Goal: Book appointment/travel/reservation

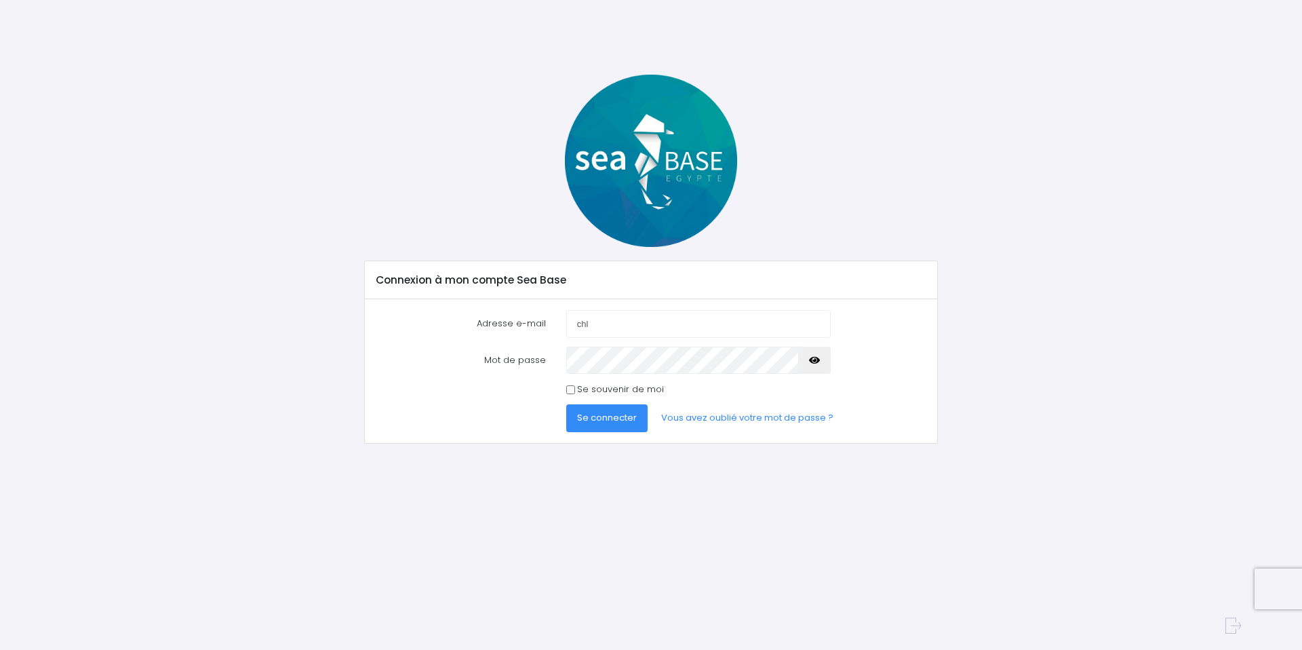
type input "chloe.goret@gmail.com"
click at [566, 404] on button "Se connecter" at bounding box center [606, 417] width 81 height 27
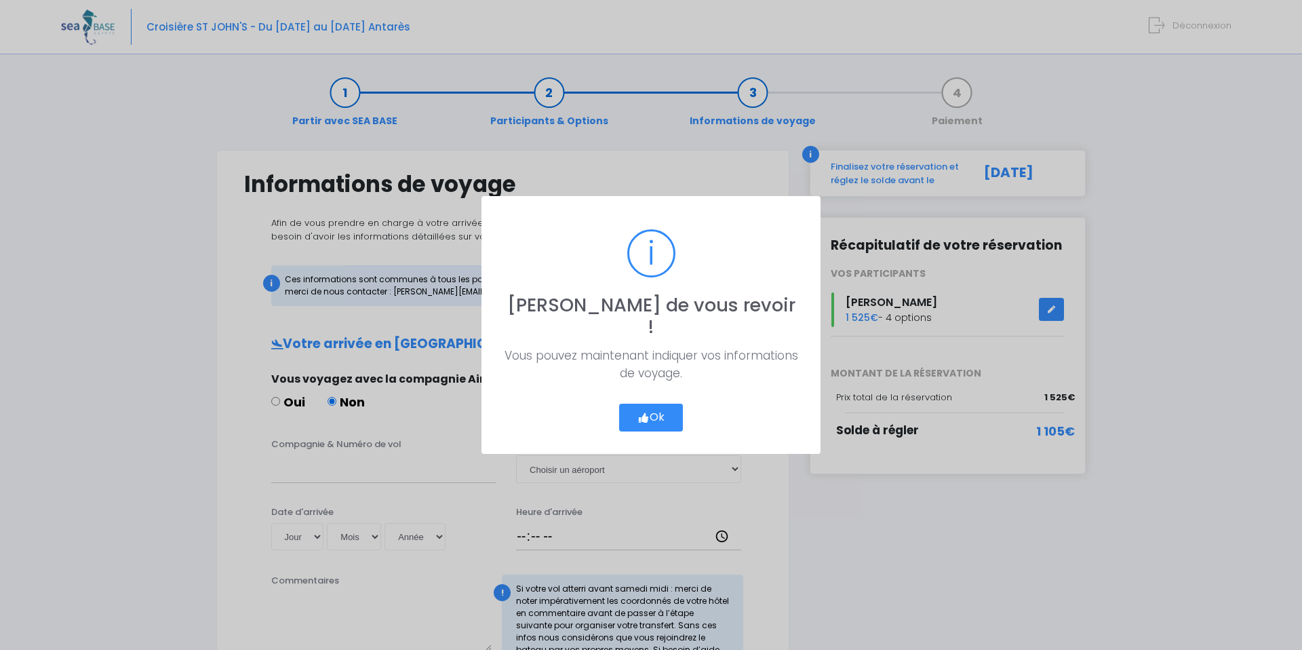
click at [652, 404] on button "Ok" at bounding box center [651, 418] width 64 height 28
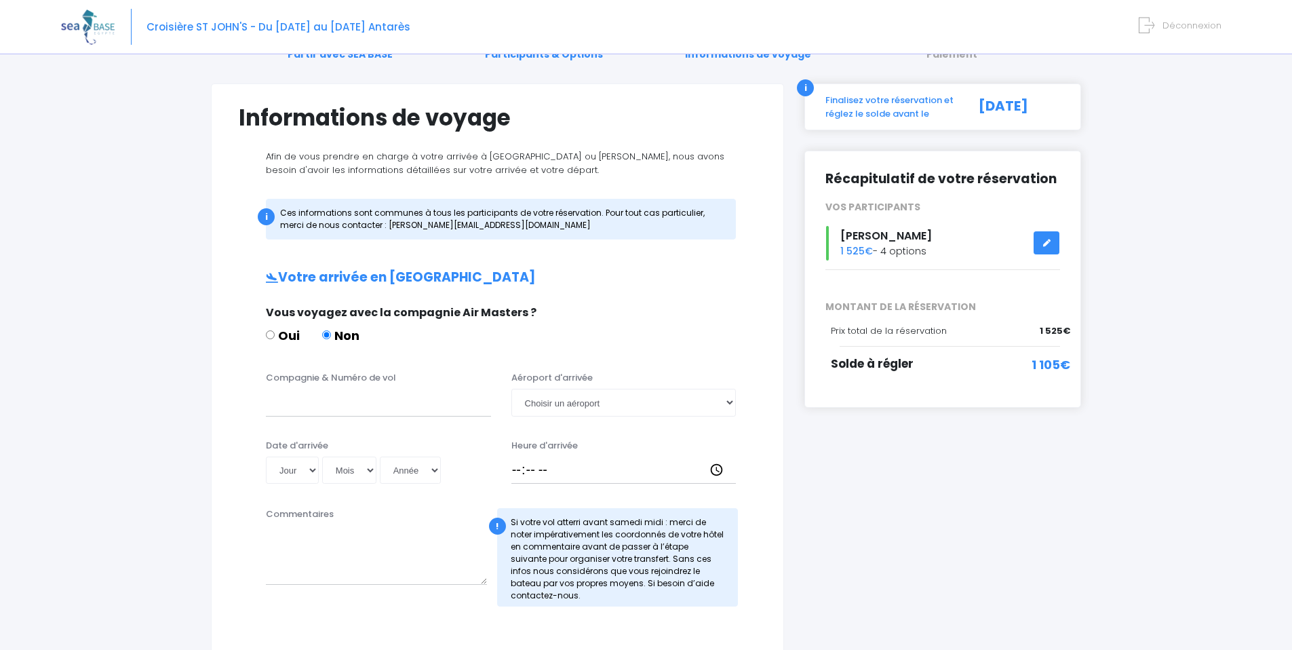
scroll to position [151, 0]
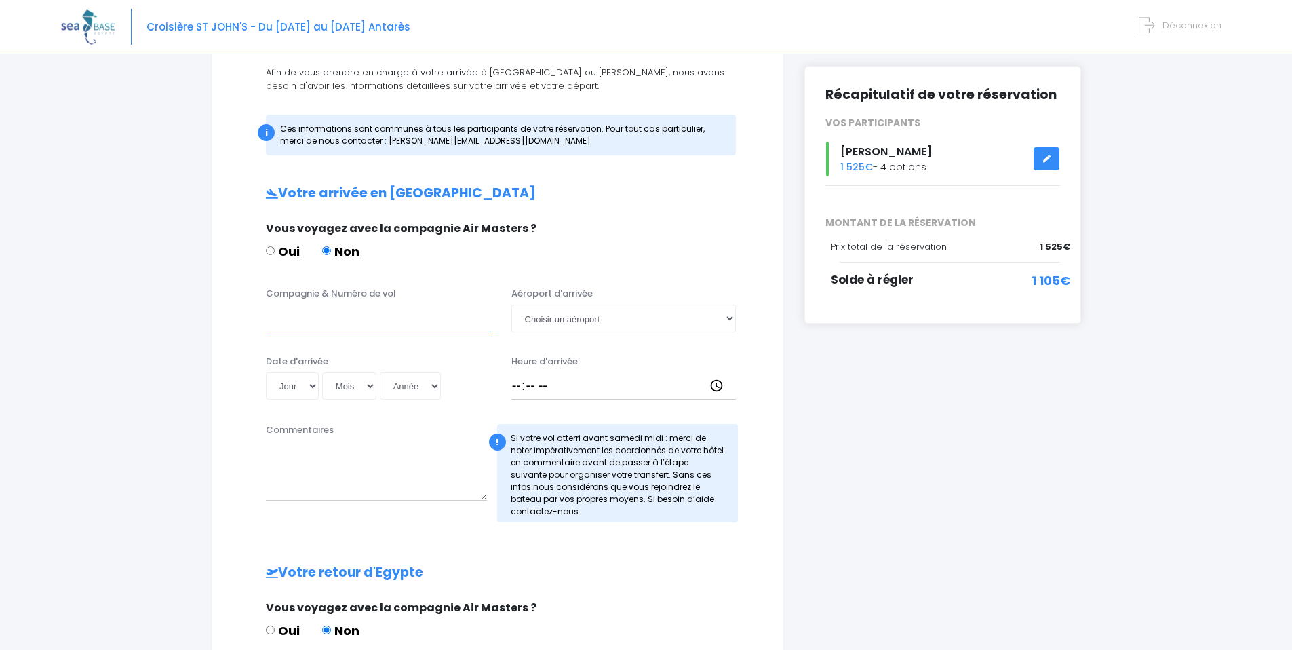
click at [347, 328] on input "Compagnie & Numéro de vol" at bounding box center [378, 318] width 225 height 27
type input "Transavia"
click at [622, 318] on select "Choisir un aéroport Hurghada Marsa Alam" at bounding box center [623, 318] width 225 height 27
select select "Hurghada"
click at [511, 305] on select "Choisir un aéroport Hurghada Marsa Alam" at bounding box center [623, 318] width 225 height 27
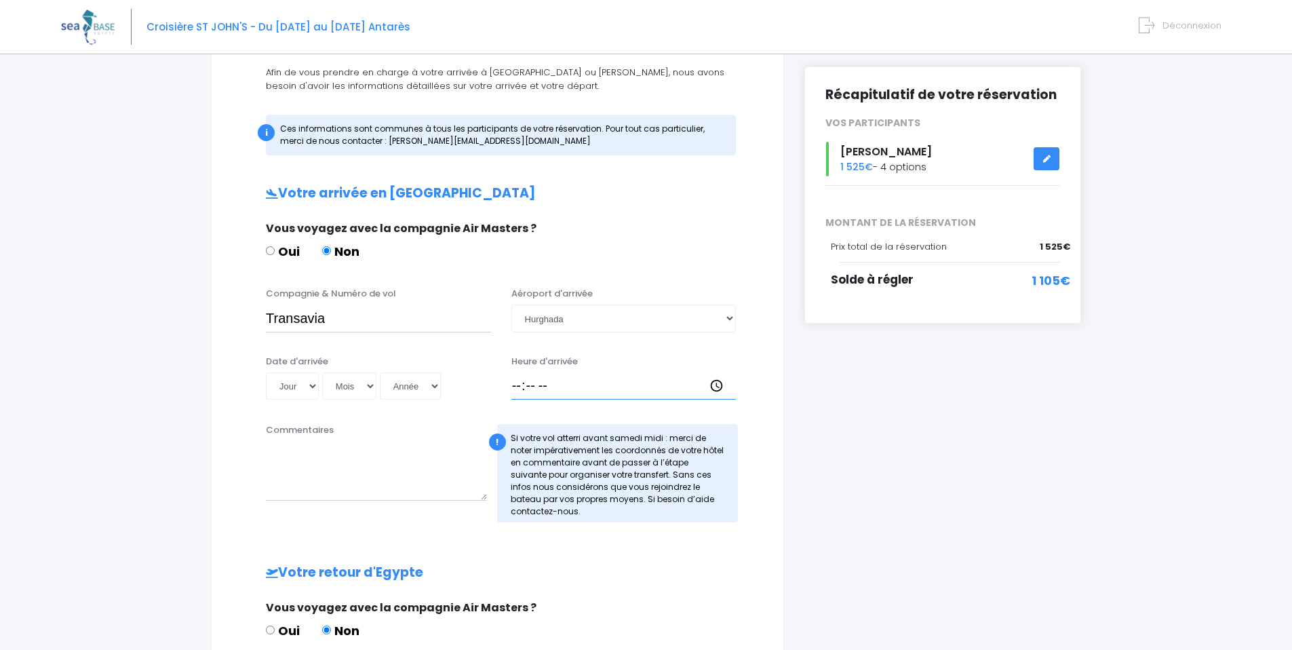
click at [595, 393] on input "Heure d'arrivée" at bounding box center [623, 385] width 225 height 27
type input "18:30"
click at [302, 384] on select "Jour 01 02 03 04 05 06 07 08 09 10 11 12 13 14 15 16 17 18 19 20 21 22 23 24 25…" at bounding box center [292, 385] width 53 height 27
select select "08"
click at [266, 372] on select "Jour 01 02 03 04 05 06 07 08 09 10 11 12 13 14 15 16 17 18 19 20 21 22 23 24 25…" at bounding box center [292, 385] width 53 height 27
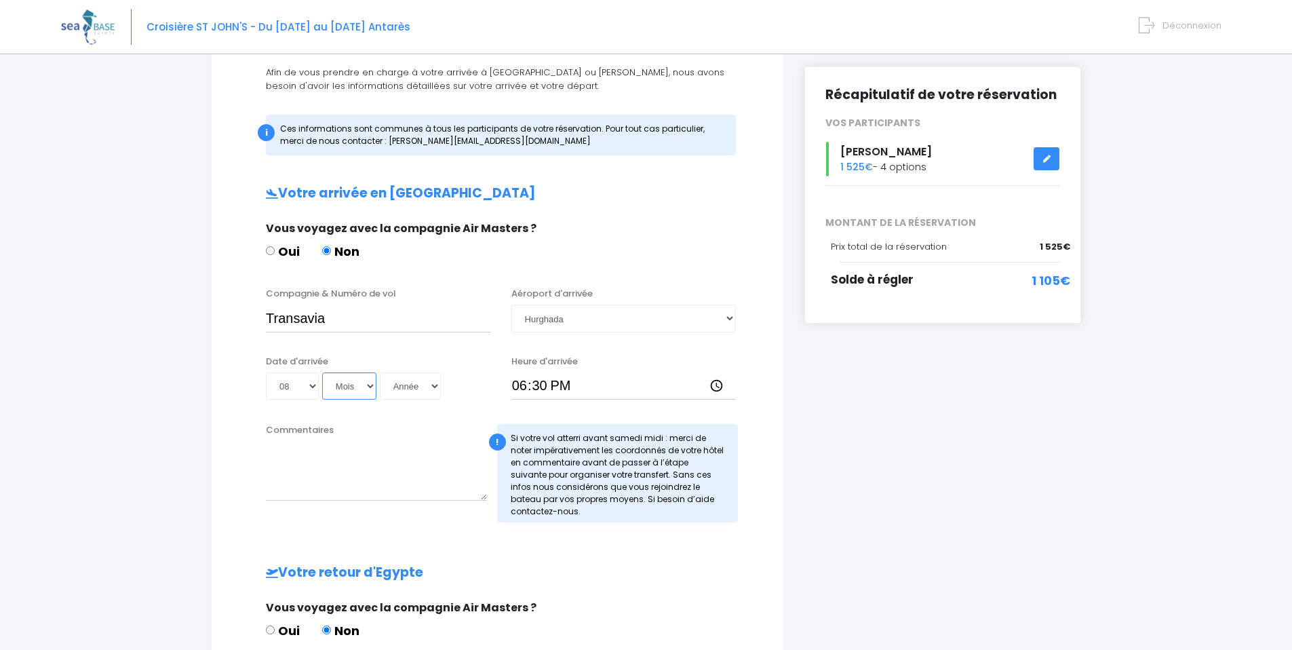
click at [351, 383] on select "Mois 01 02 03 04 05 06 07 08 09 10 11 12" at bounding box center [349, 385] width 54 height 27
select select "11"
click at [322, 372] on select "Mois 01 02 03 04 05 06 07 08 09 10 11 12" at bounding box center [349, 385] width 54 height 27
click at [429, 391] on select "Année 2045 2044 2043 2042 2041 2040 2039 2038 2037 2036 2035 2034 2033 2032 203…" at bounding box center [410, 385] width 61 height 27
select select "2025"
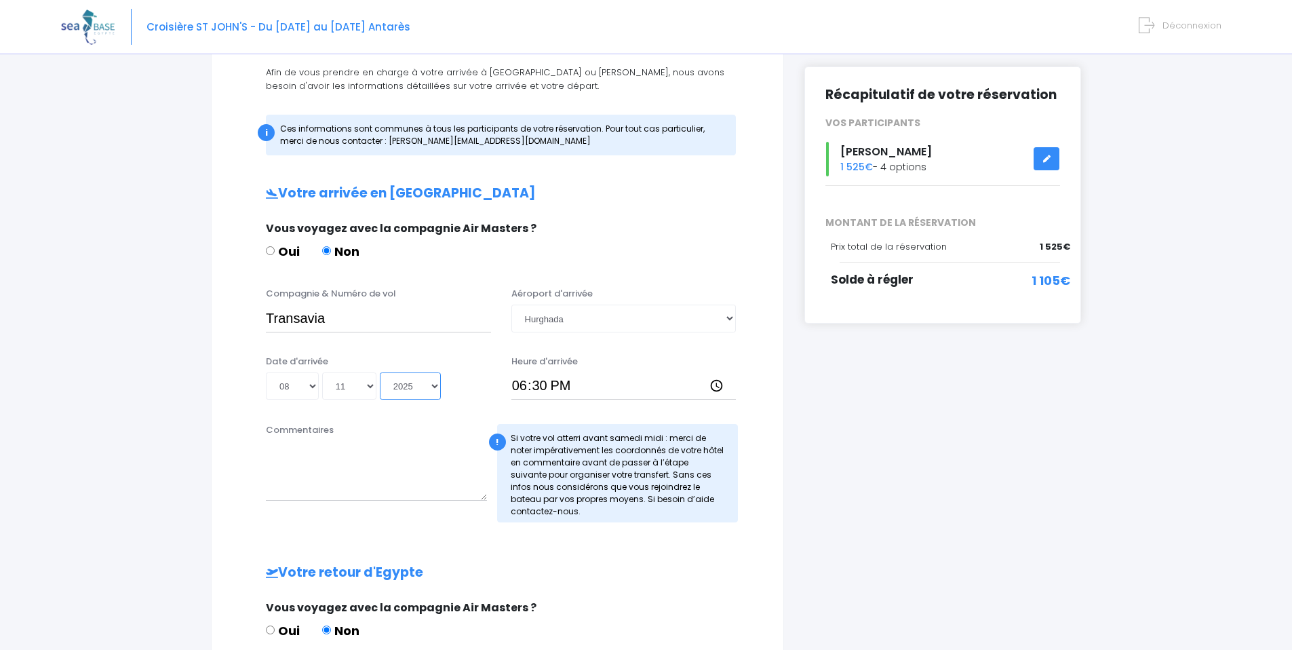
click at [380, 372] on select "Année 2045 2044 2043 2042 2041 2040 2039 2038 2037 2036 2035 2034 2033 2032 203…" at bounding box center [410, 385] width 61 height 27
type input "2025-11-08"
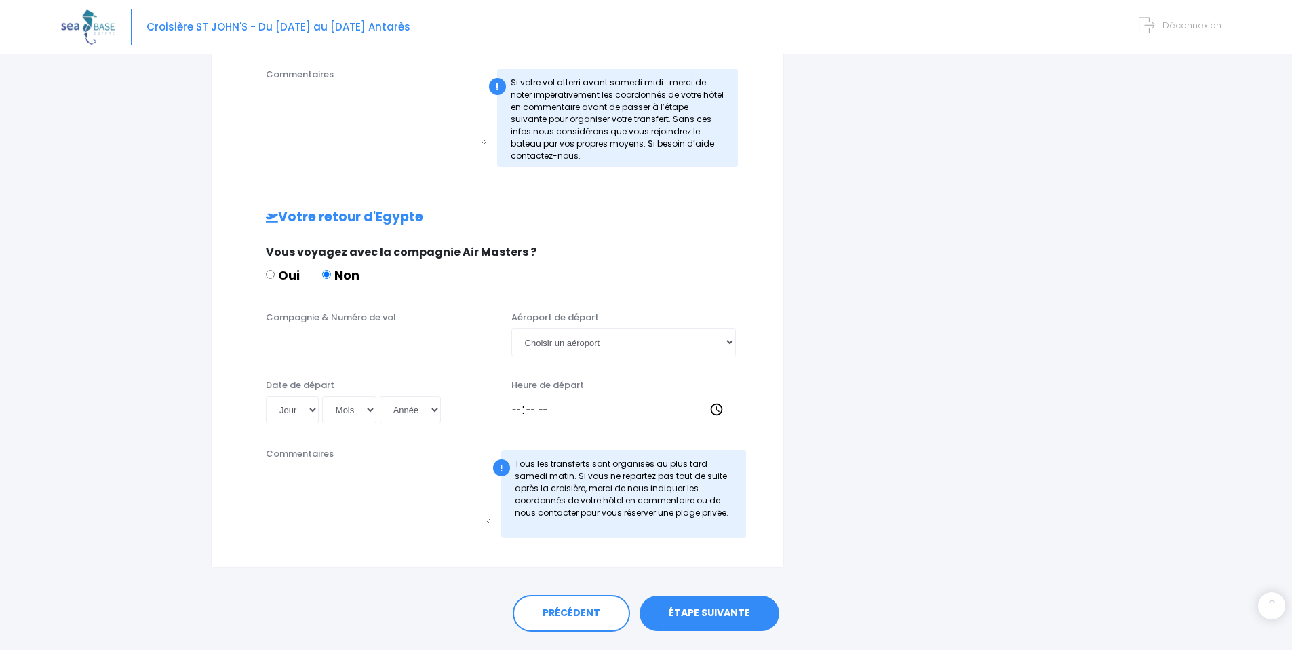
scroll to position [542, 0]
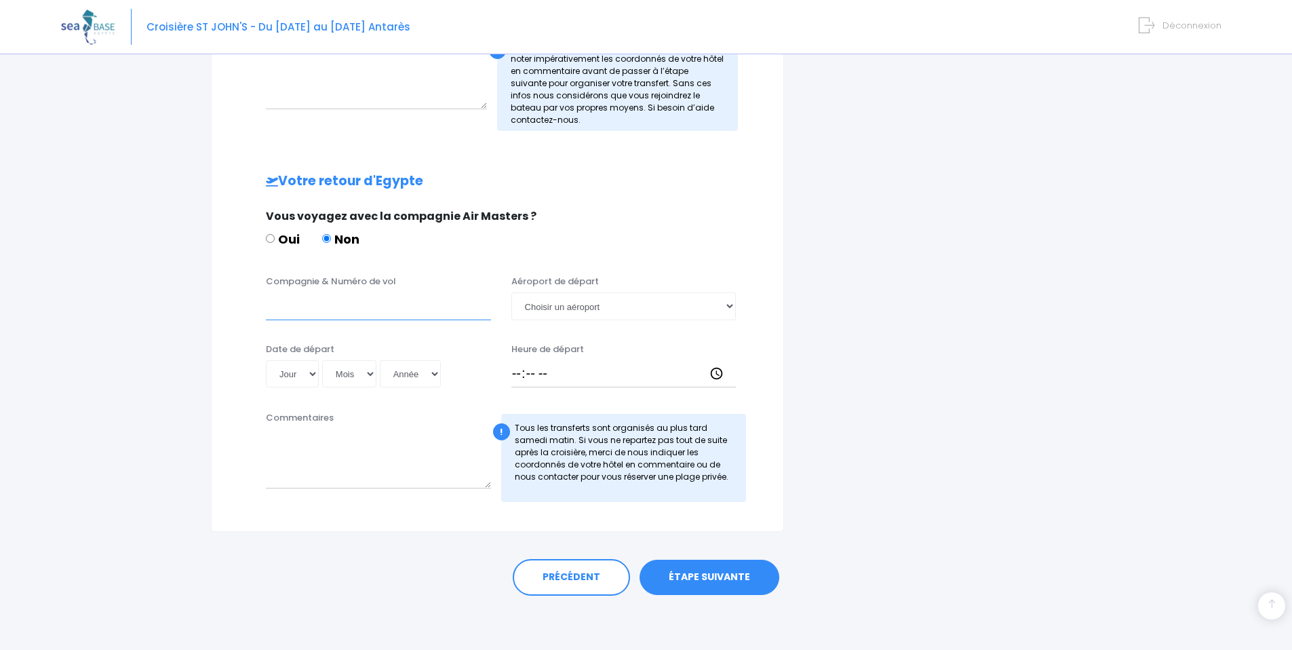
click at [372, 308] on input "Compagnie & Numéro de vol" at bounding box center [378, 305] width 225 height 27
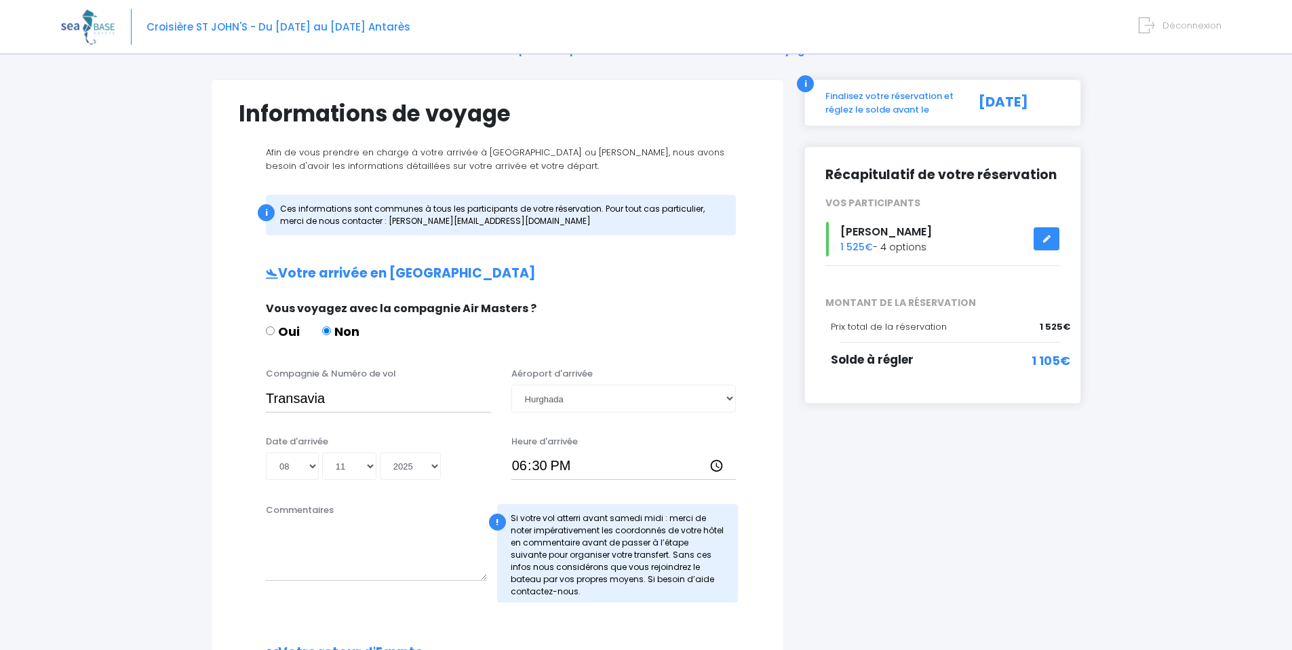
scroll to position [186, 0]
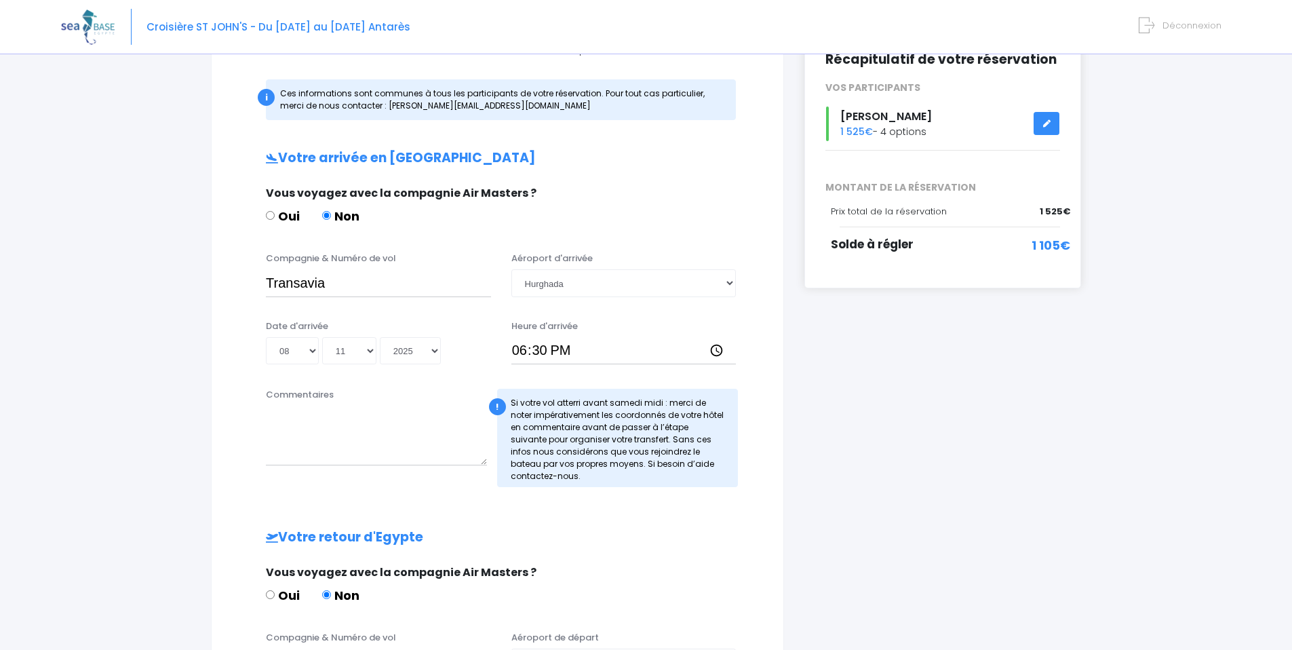
type input "Transavia"
click at [341, 286] on input "Transavia" at bounding box center [378, 282] width 225 height 27
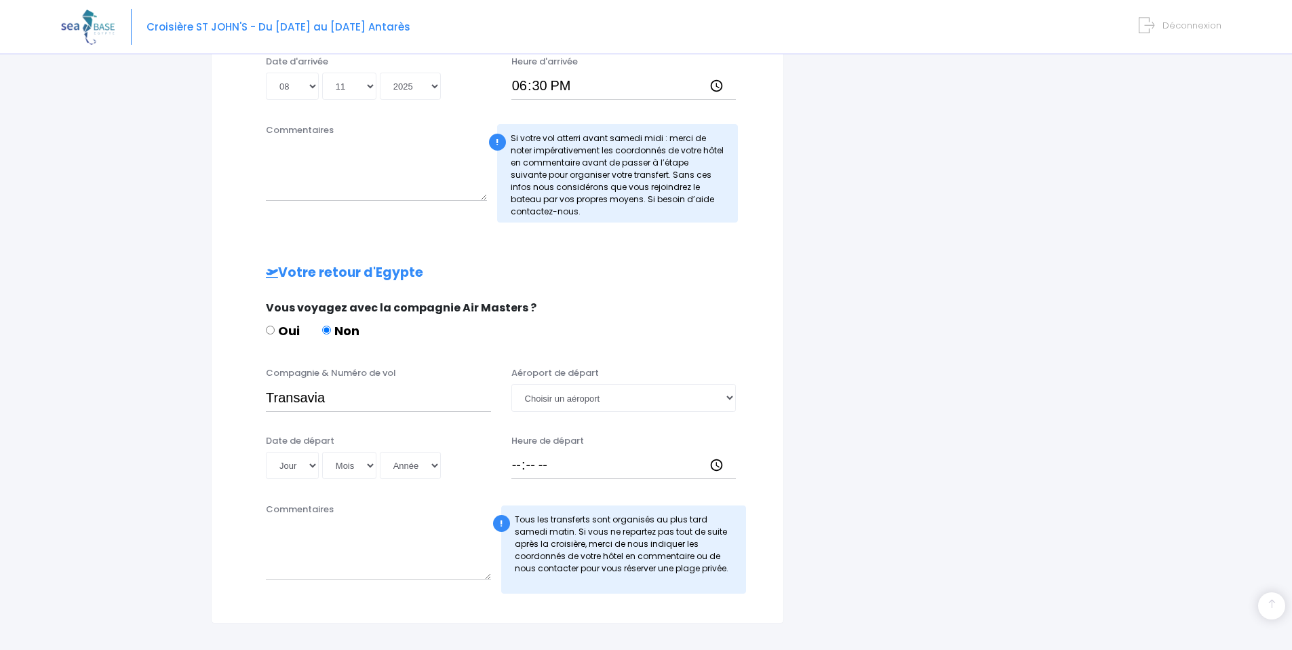
scroll to position [528, 0]
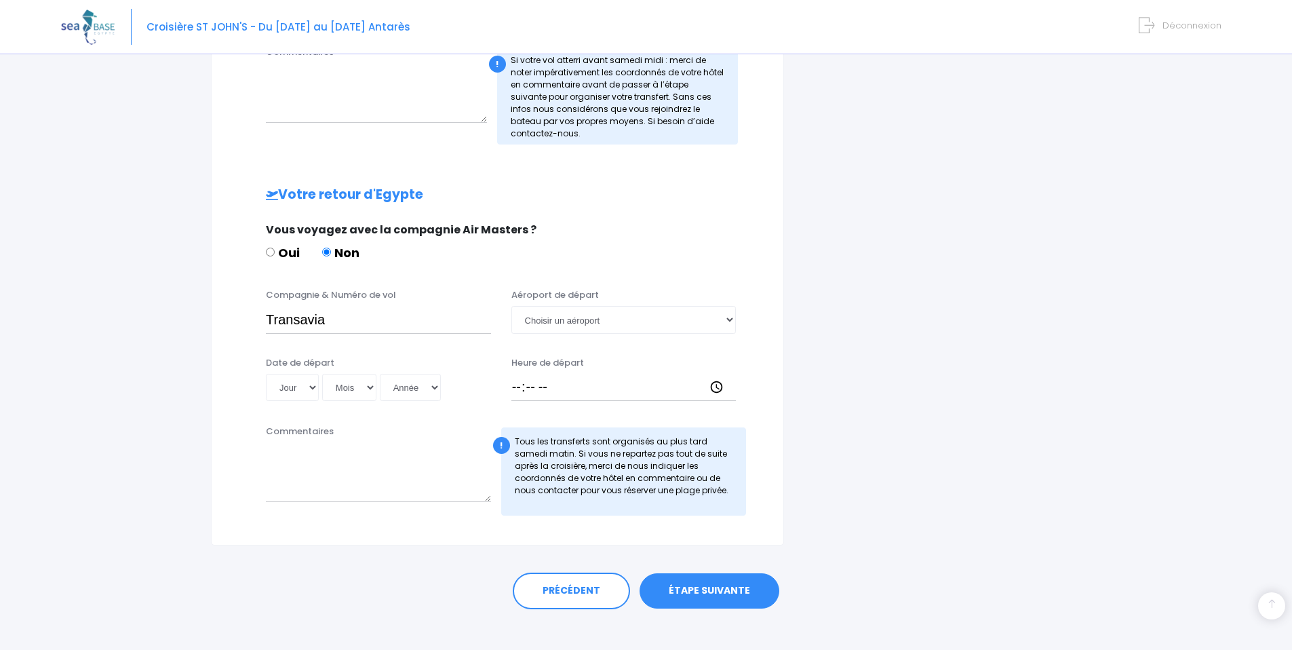
type input "Transavia TO8066"
click at [601, 309] on select "Choisir un aéroport Hurghada Marsa Alam" at bounding box center [623, 319] width 225 height 27
select select "Hurghada"
click at [511, 306] on select "Choisir un aéroport Hurghada Marsa Alam" at bounding box center [623, 319] width 225 height 27
click at [289, 389] on select "Jour 01 02 03 04 05 06 07 08 09 10 11 12 13 14 15 16 17 18 19 20 21 22 23 24 25…" at bounding box center [292, 387] width 53 height 27
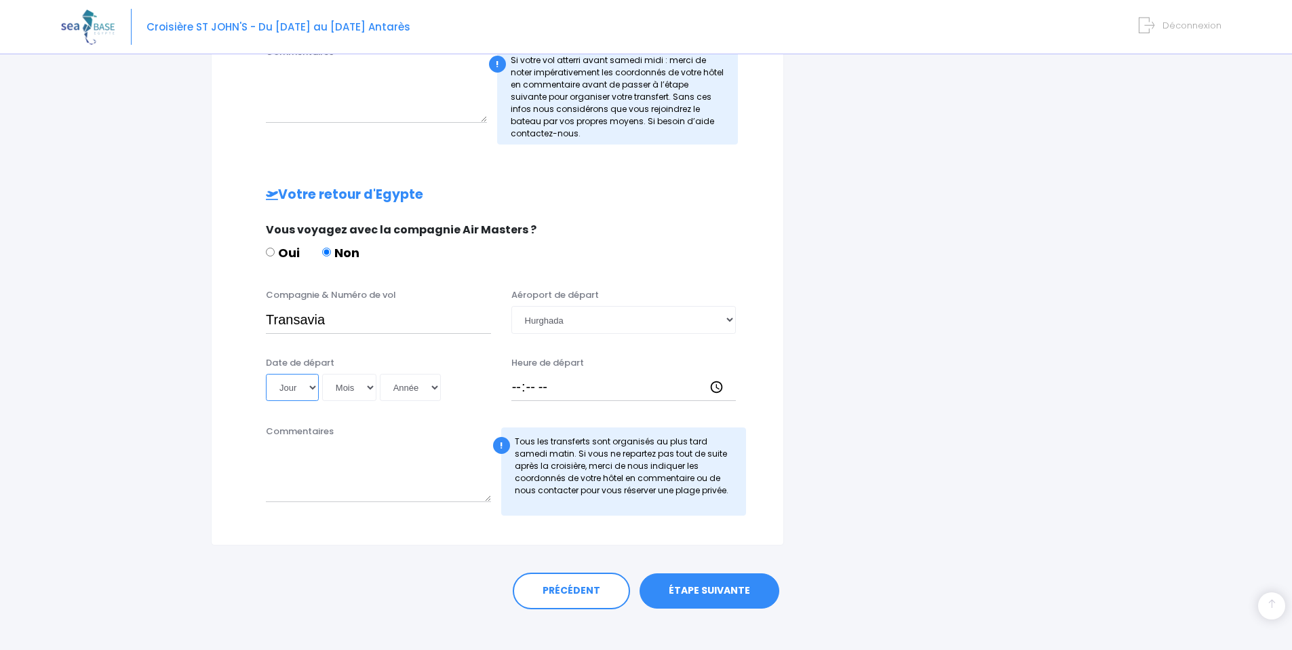
select select "15"
click at [266, 374] on select "Jour 01 02 03 04 05 06 07 08 09 10 11 12 13 14 15 16 17 18 19 20 21 22 23 24 25…" at bounding box center [292, 387] width 53 height 27
click at [359, 387] on select "Mois 01 02 03 04 05 06 07 08 09 10 11 12" at bounding box center [349, 387] width 54 height 27
select select "11"
click at [322, 374] on select "Mois 01 02 03 04 05 06 07 08 09 10 11 12" at bounding box center [349, 387] width 54 height 27
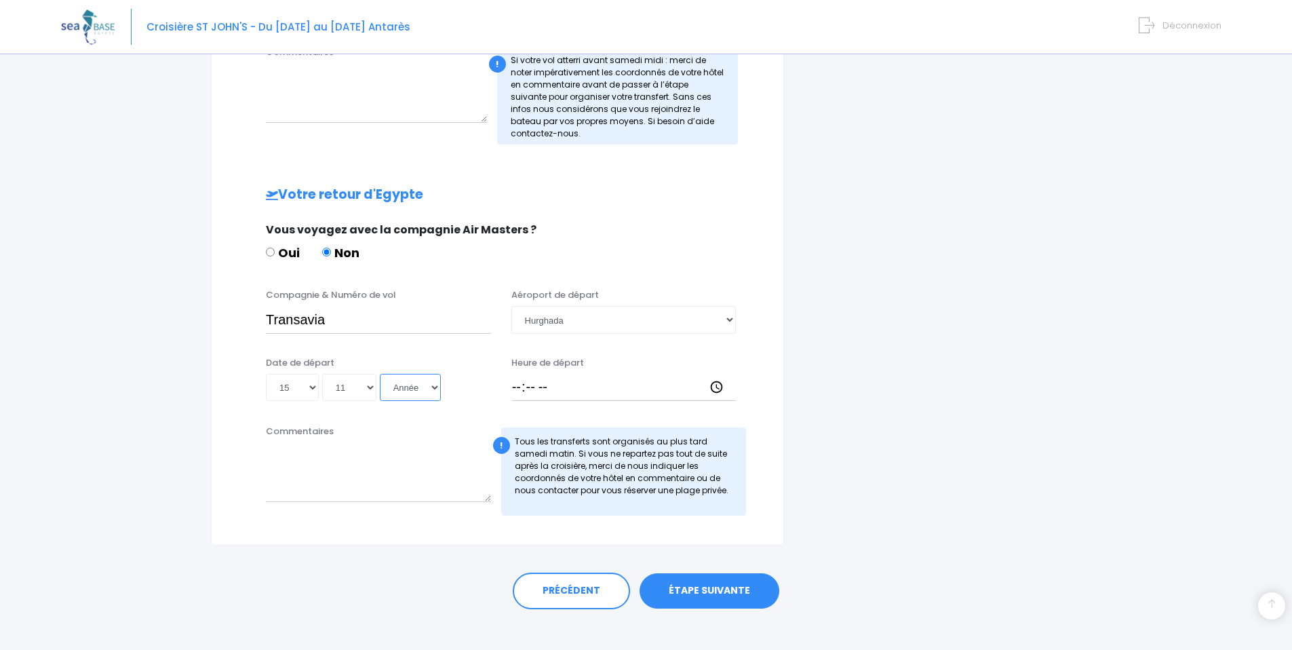
click at [422, 385] on select "Année 2045 2044 2043 2042 2041 2040 2039 2038 2037 2036 2035 2034 2033 2032 203…" at bounding box center [410, 387] width 61 height 27
select select "2025"
click at [380, 374] on select "Année 2045 2044 2043 2042 2041 2040 2039 2038 2037 2036 2035 2034 2033 2032 203…" at bounding box center [410, 387] width 61 height 27
type input "2025-11-15"
click at [561, 387] on input "Heure de départ" at bounding box center [623, 387] width 225 height 27
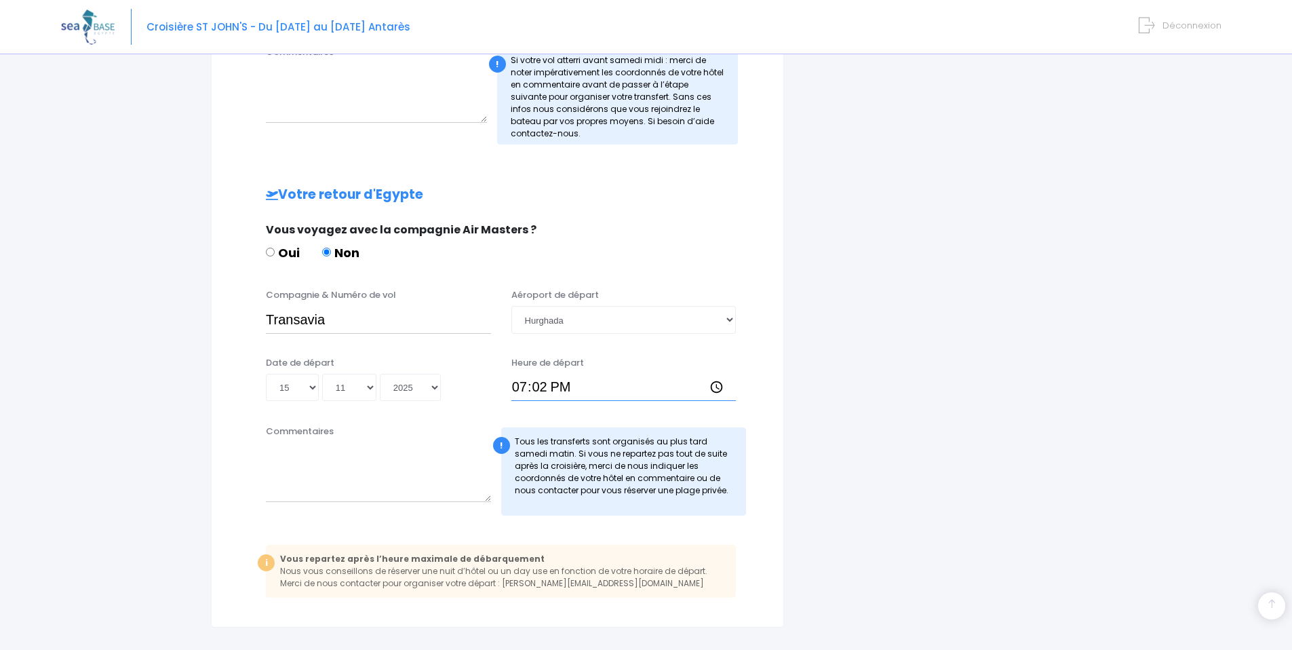
type input "19:25"
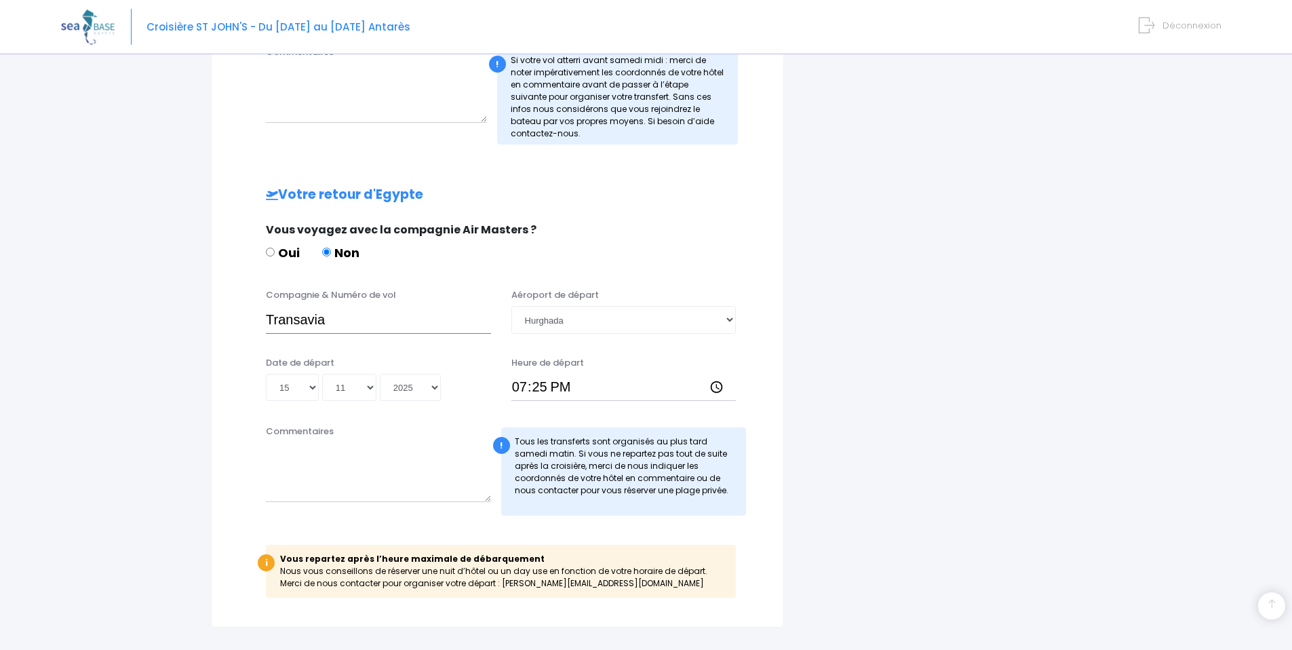
click at [387, 331] on input "Transavia" at bounding box center [378, 319] width 225 height 27
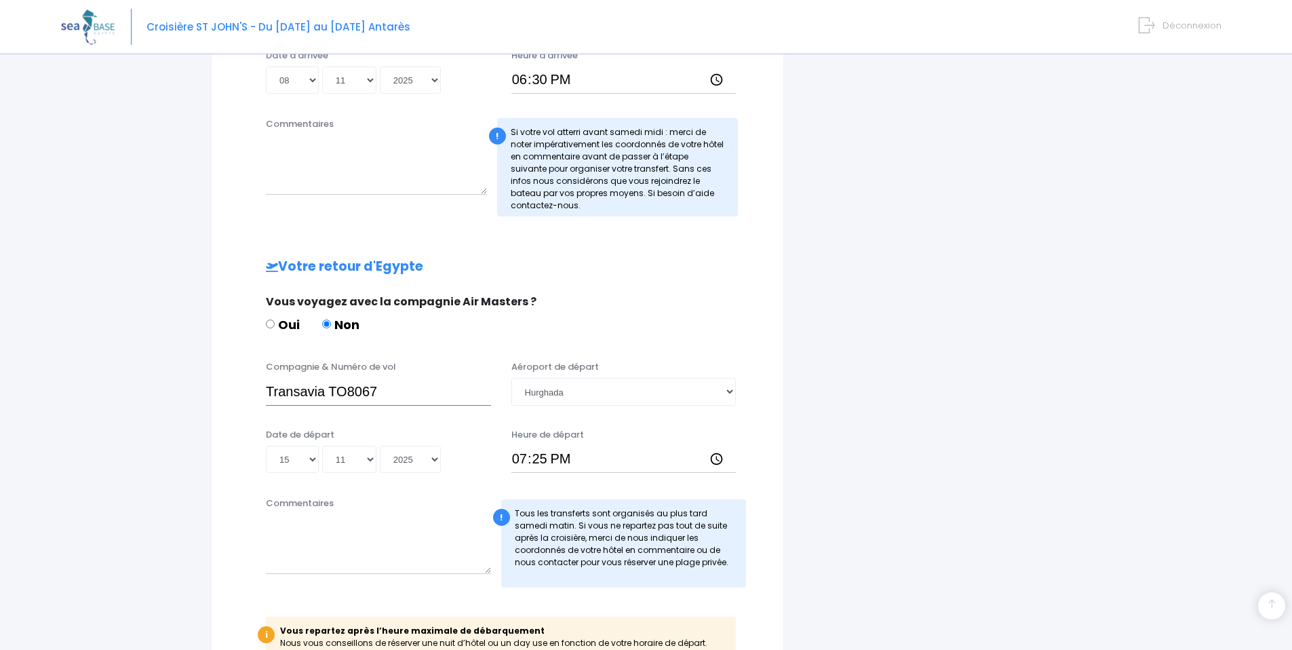
scroll to position [624, 0]
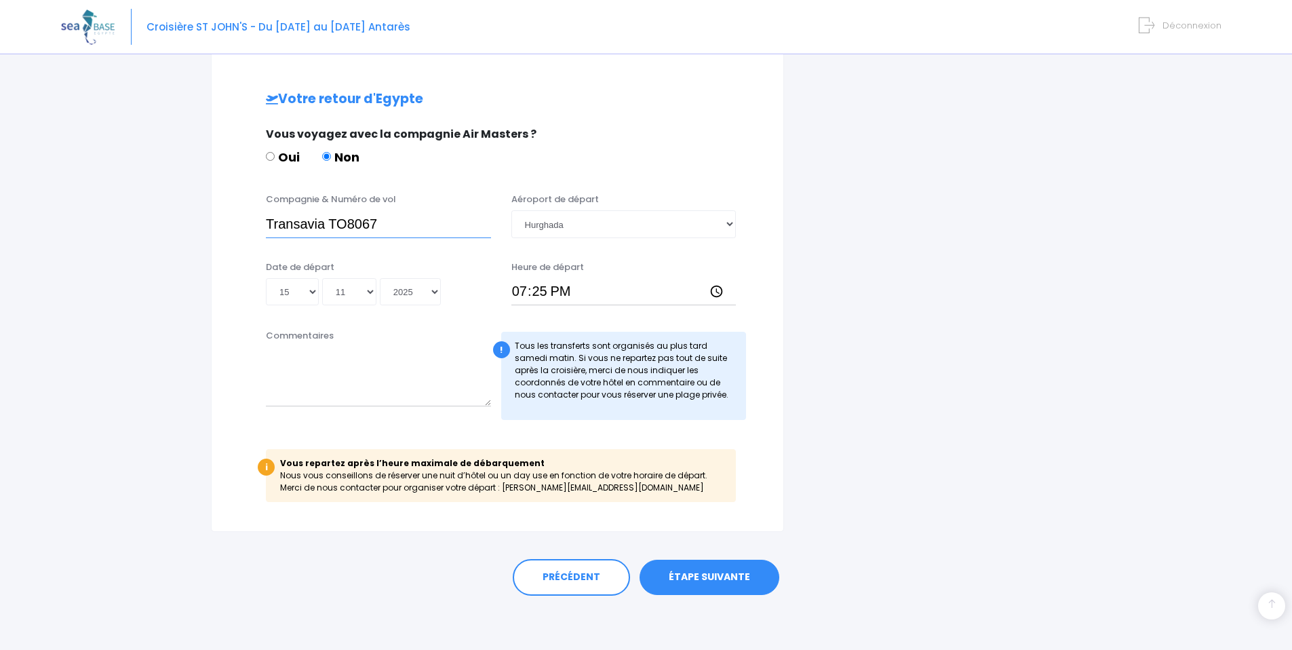
type input "Transavia TO8067"
click at [692, 568] on link "ÉTAPE SUIVANTE" at bounding box center [710, 577] width 140 height 35
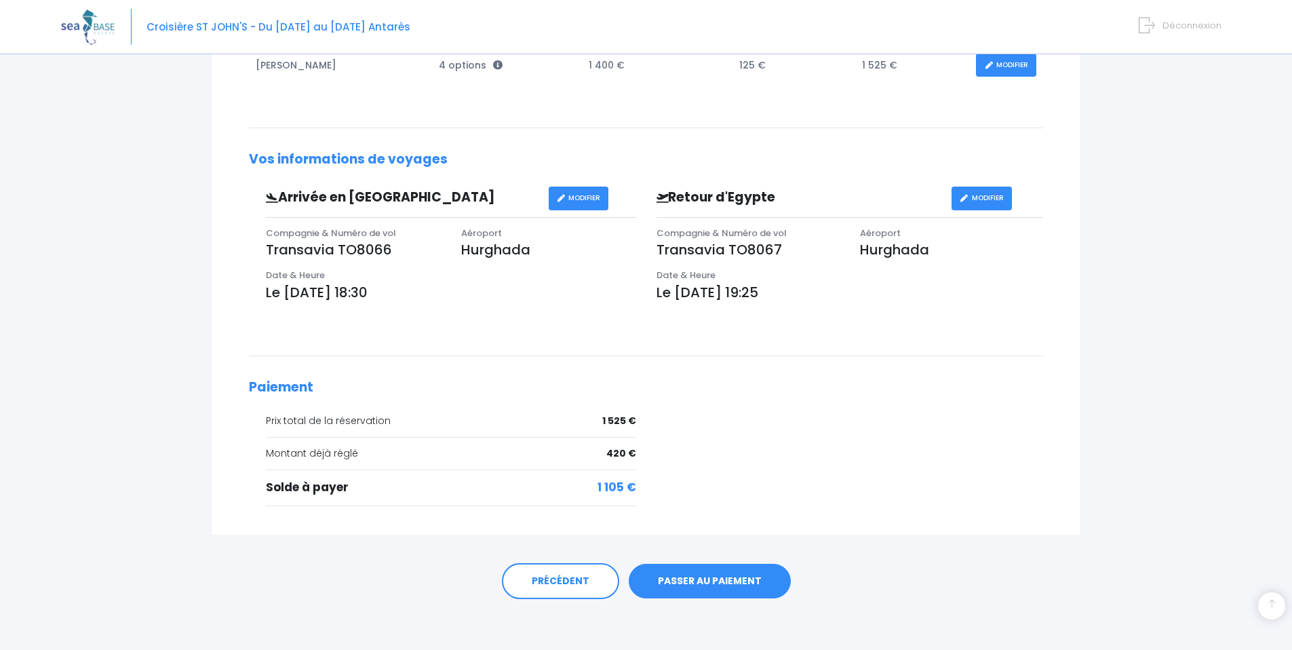
scroll to position [304, 0]
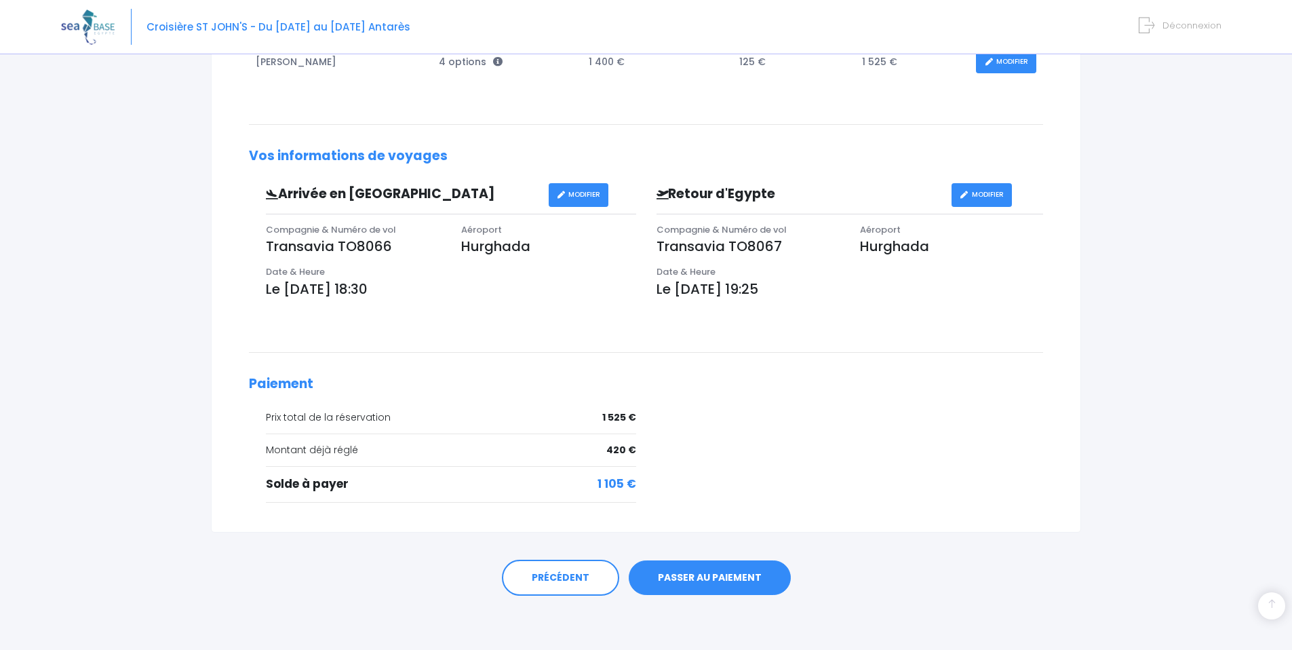
click at [720, 574] on link "PASSER AU PAIEMENT" at bounding box center [710, 577] width 162 height 35
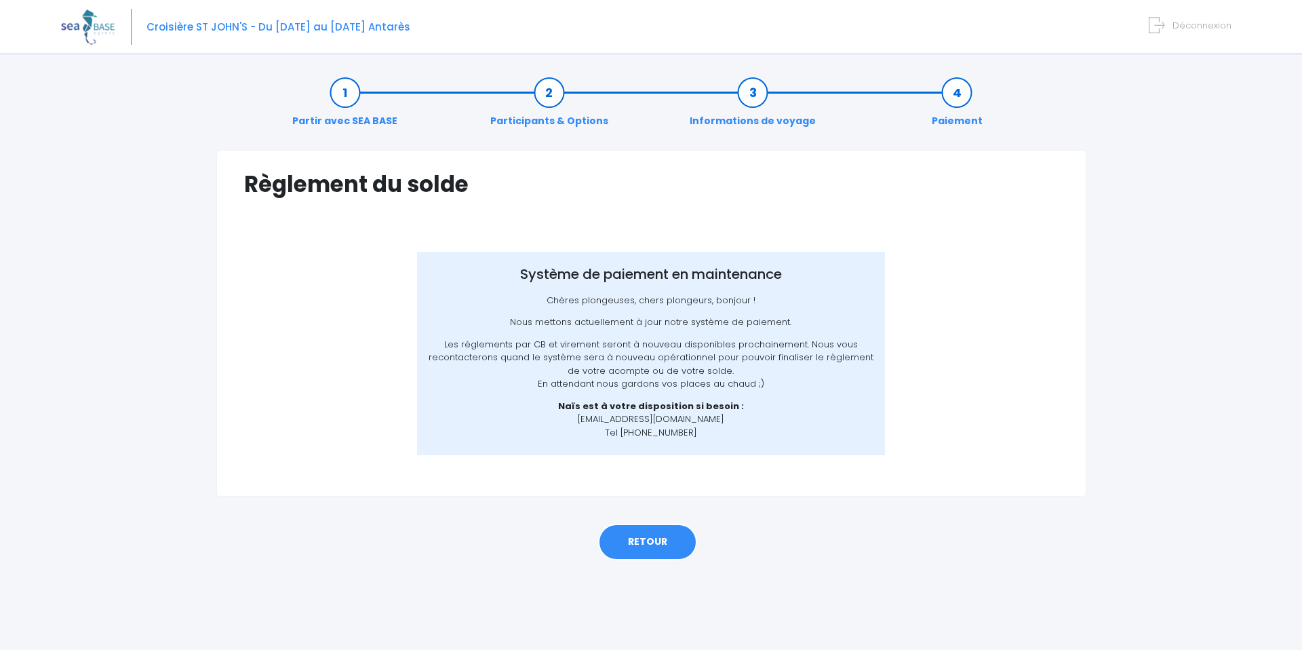
click at [669, 542] on link "RETOUR" at bounding box center [647, 542] width 99 height 37
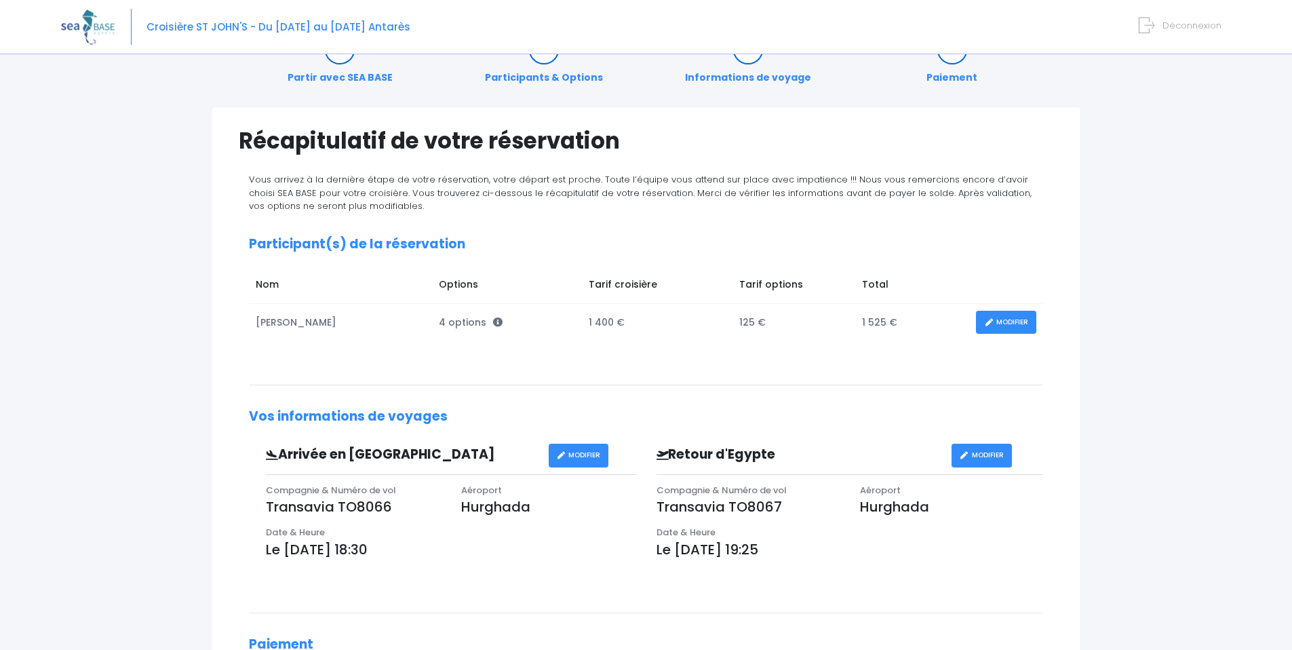
scroll to position [304, 0]
